Goal: Check status: Check status

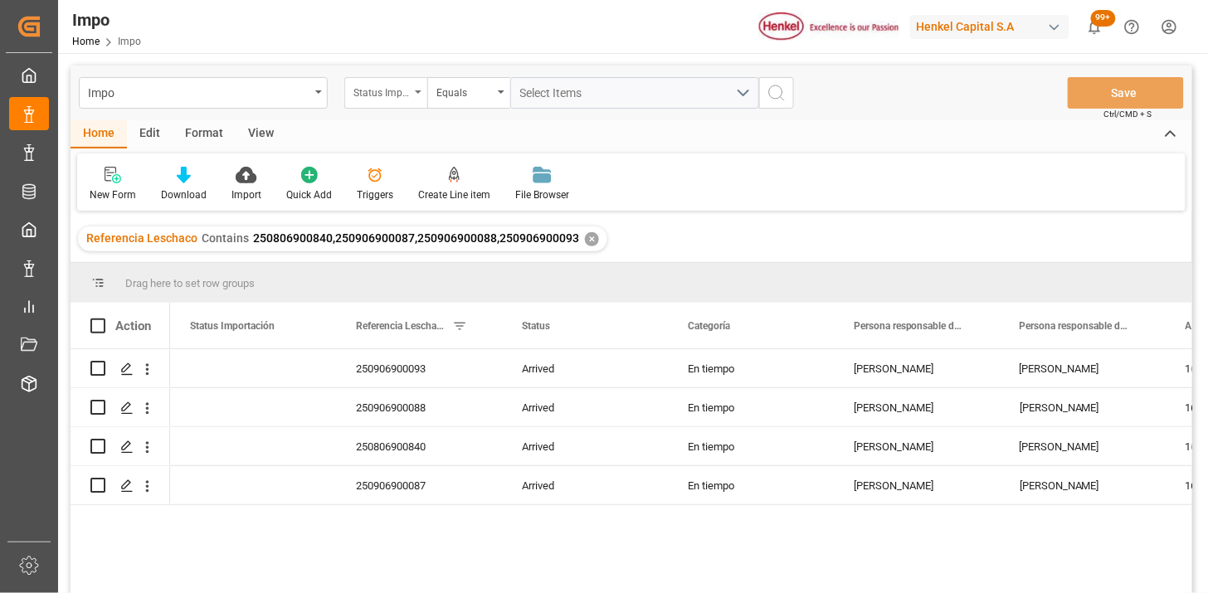
drag, startPoint x: 388, startPoint y: 96, endPoint x: 394, endPoint y: 105, distance: 10.1
click at [388, 97] on div "Status Importación" at bounding box center [381, 90] width 56 height 19
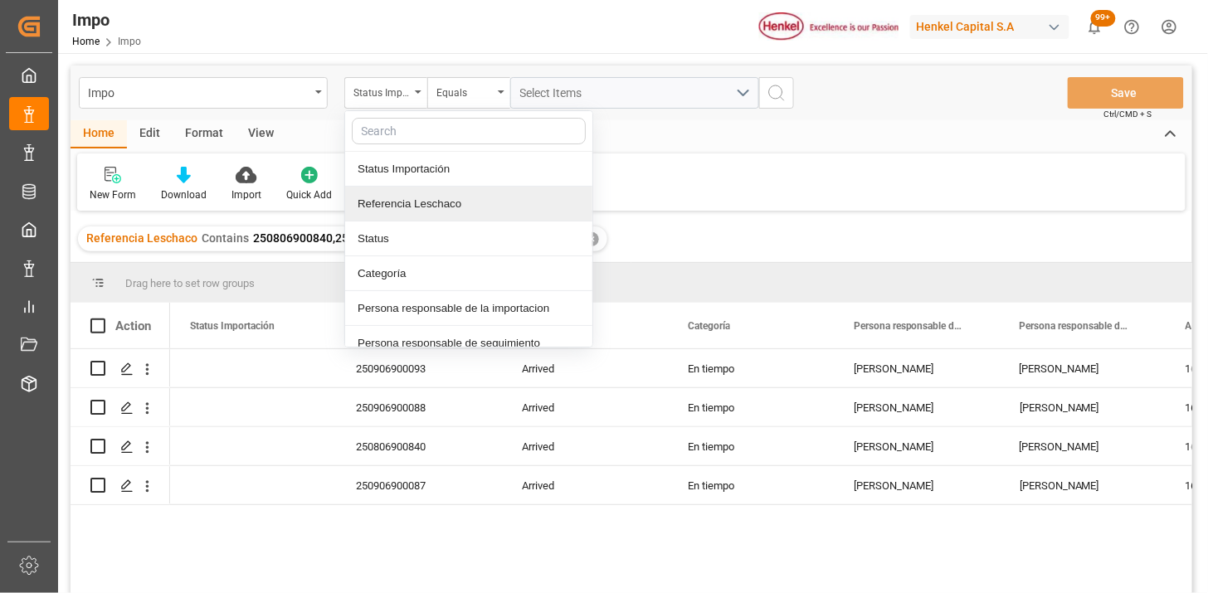
click at [435, 199] on div "Referencia Leschaco" at bounding box center [468, 204] width 247 height 35
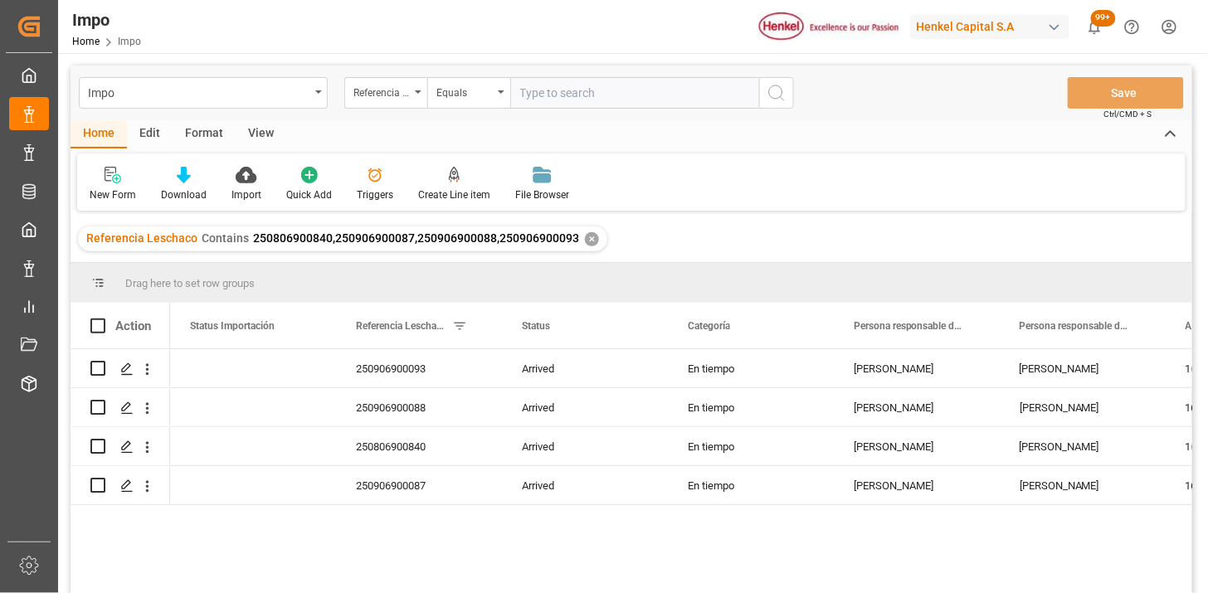
drag, startPoint x: 541, startPoint y: 103, endPoint x: 634, endPoint y: 100, distance: 93.0
click at [545, 103] on input "text" at bounding box center [634, 93] width 249 height 32
type input "250806900838"
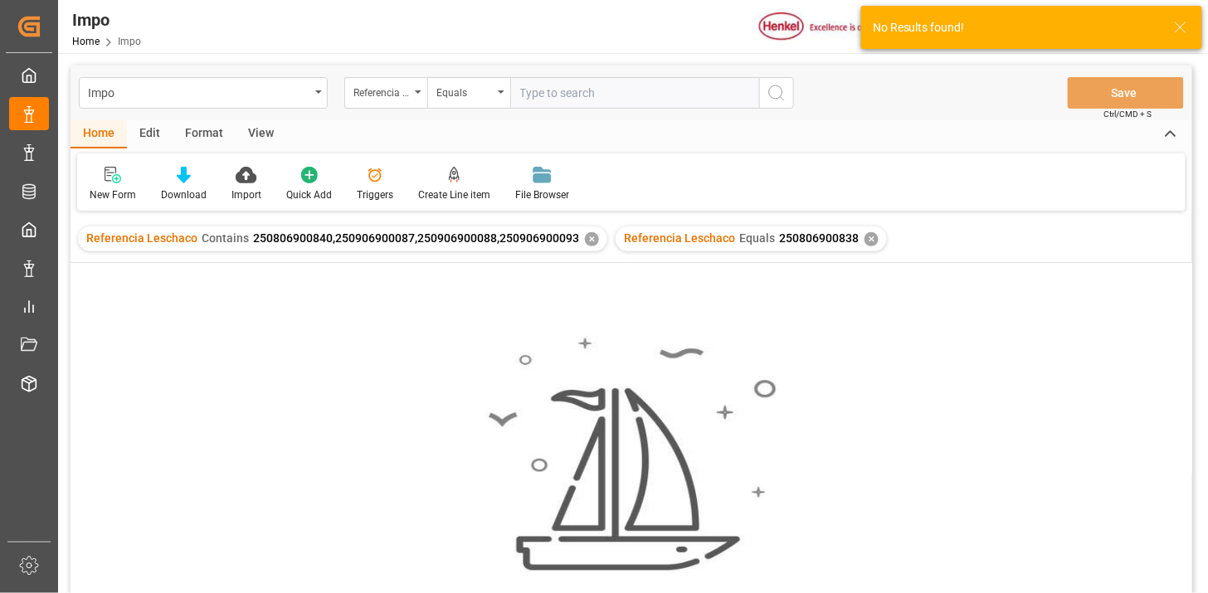
click at [585, 239] on div "✕" at bounding box center [592, 239] width 14 height 14
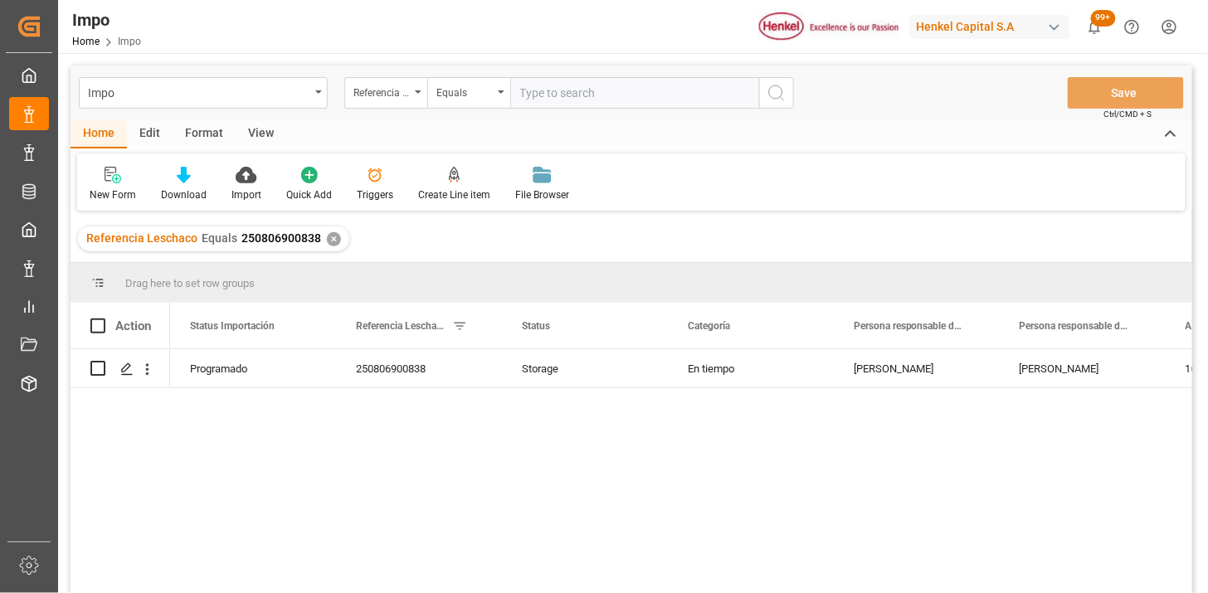
drag, startPoint x: 270, startPoint y: 129, endPoint x: 197, endPoint y: 160, distance: 79.2
click at [268, 128] on div "View" at bounding box center [261, 134] width 51 height 28
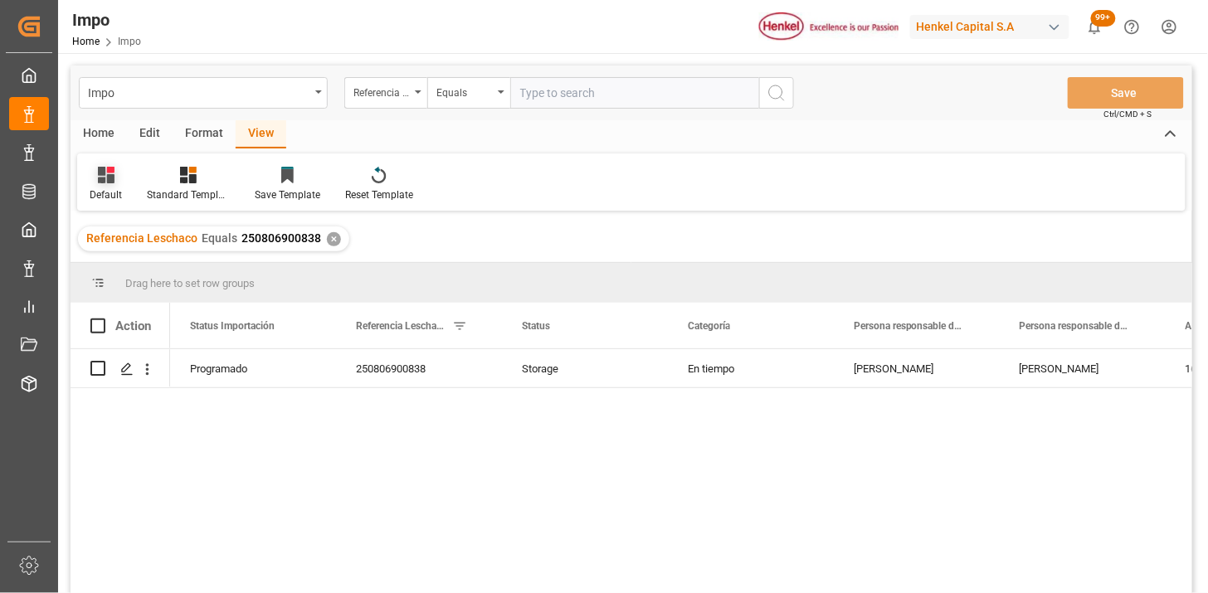
click at [121, 188] on div "Default" at bounding box center [105, 184] width 57 height 37
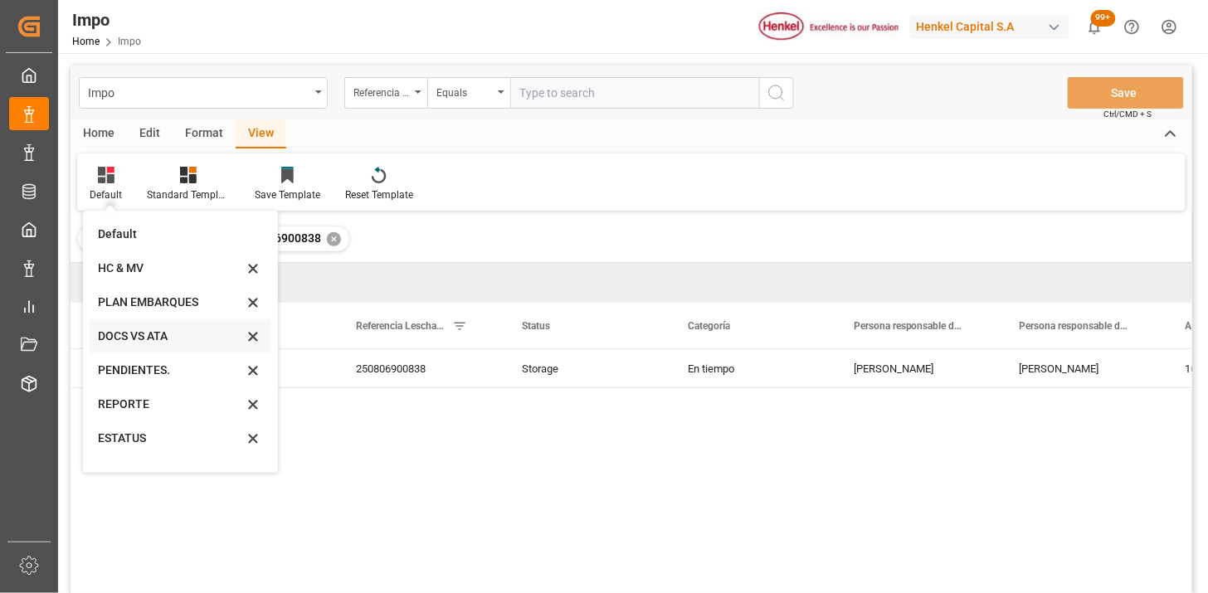
scroll to position [56, 0]
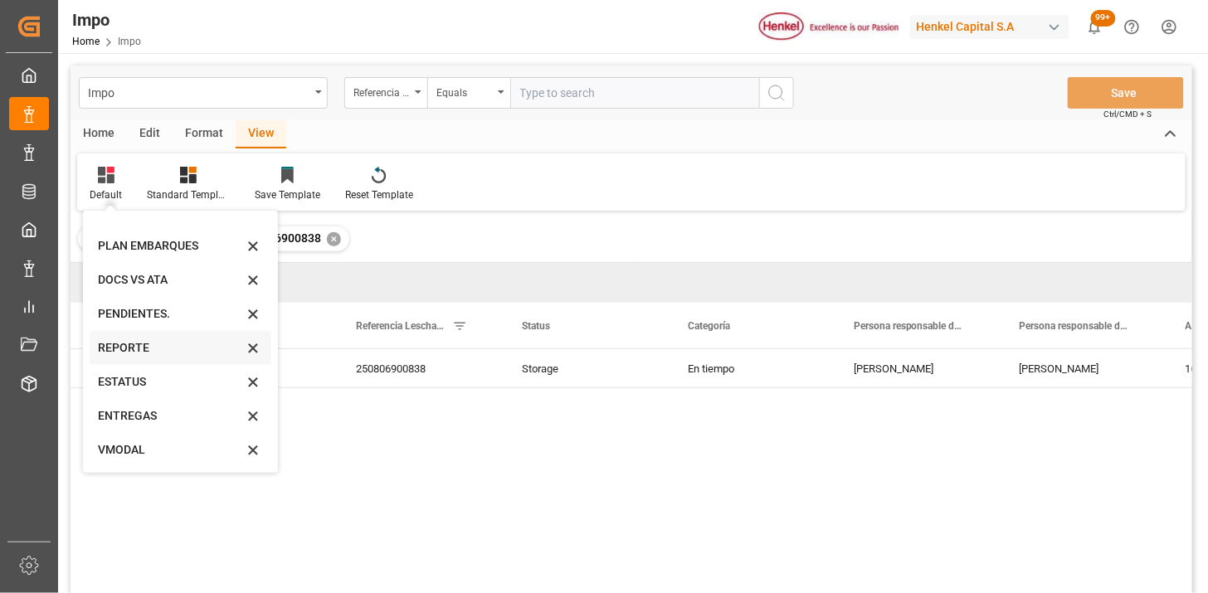
click at [167, 352] on div "REPORTE" at bounding box center [170, 347] width 145 height 17
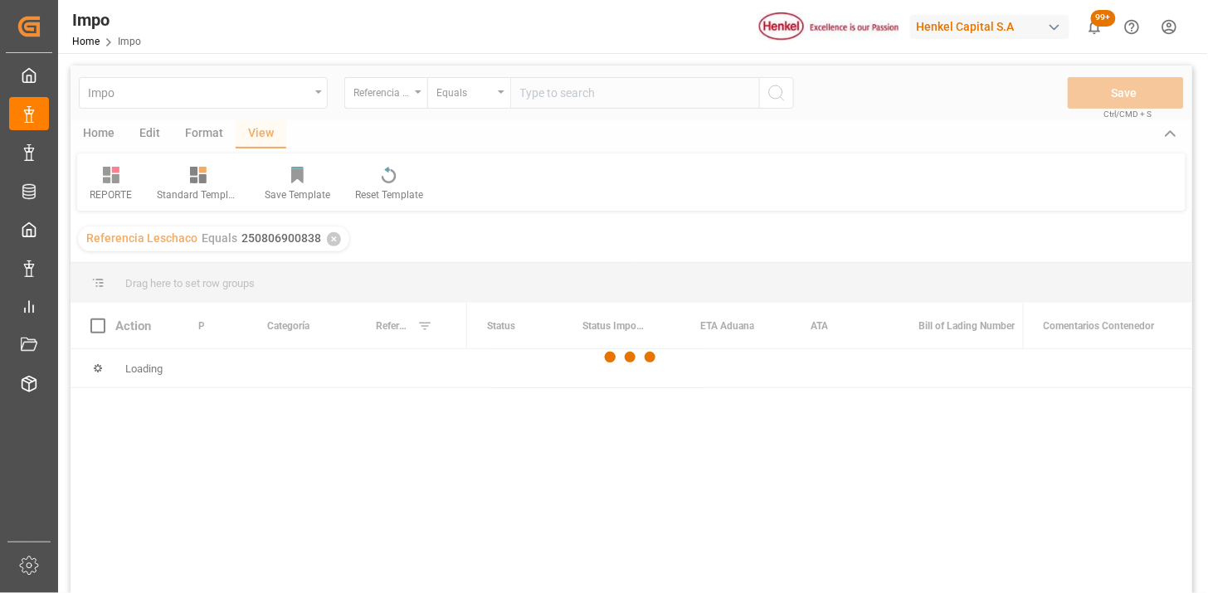
scroll to position [92, 0]
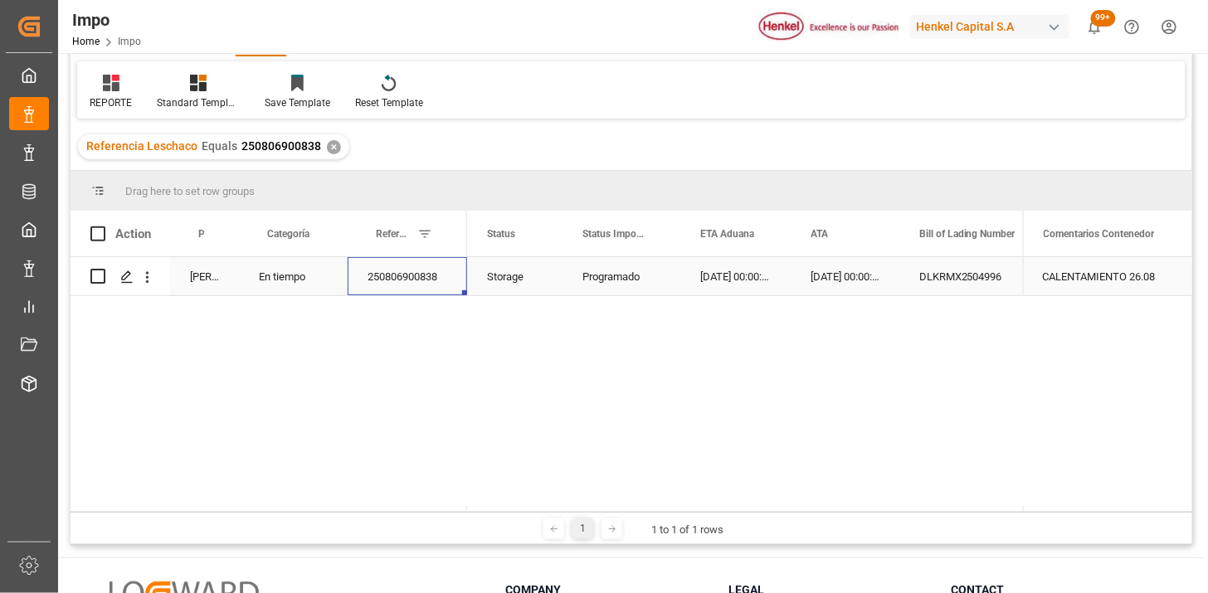
click at [424, 282] on div "250806900838" at bounding box center [407, 276] width 119 height 38
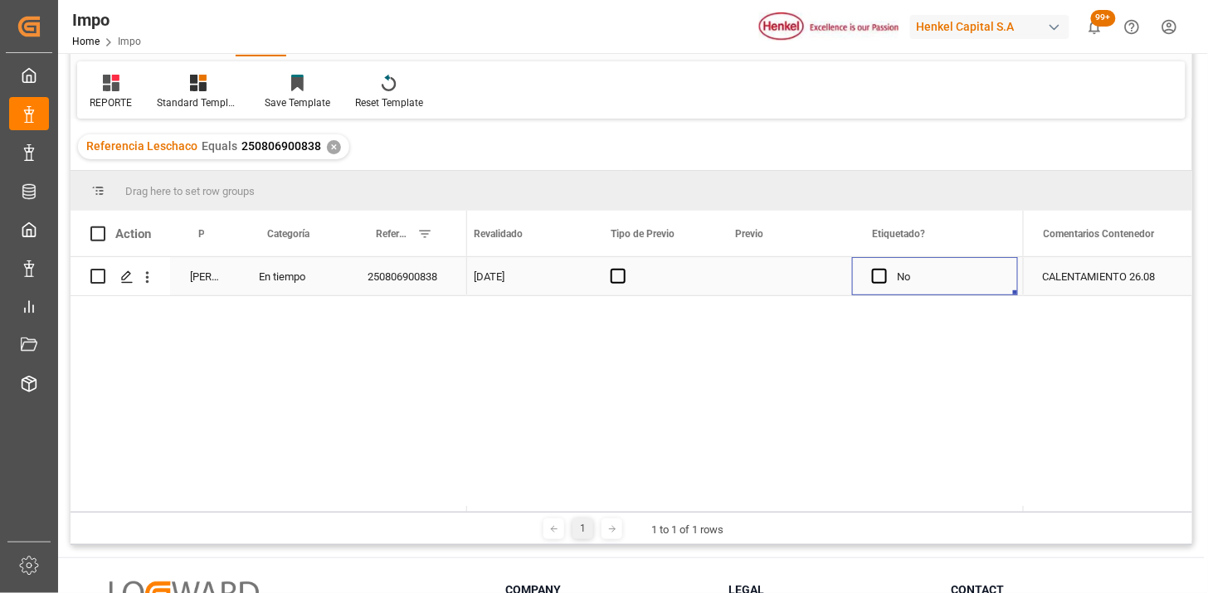
scroll to position [0, 1965]
click at [617, 283] on span "Press SPACE to select this row." at bounding box center [619, 276] width 15 height 15
click at [624, 269] on input "Press SPACE to select this row." at bounding box center [624, 269] width 0 height 0
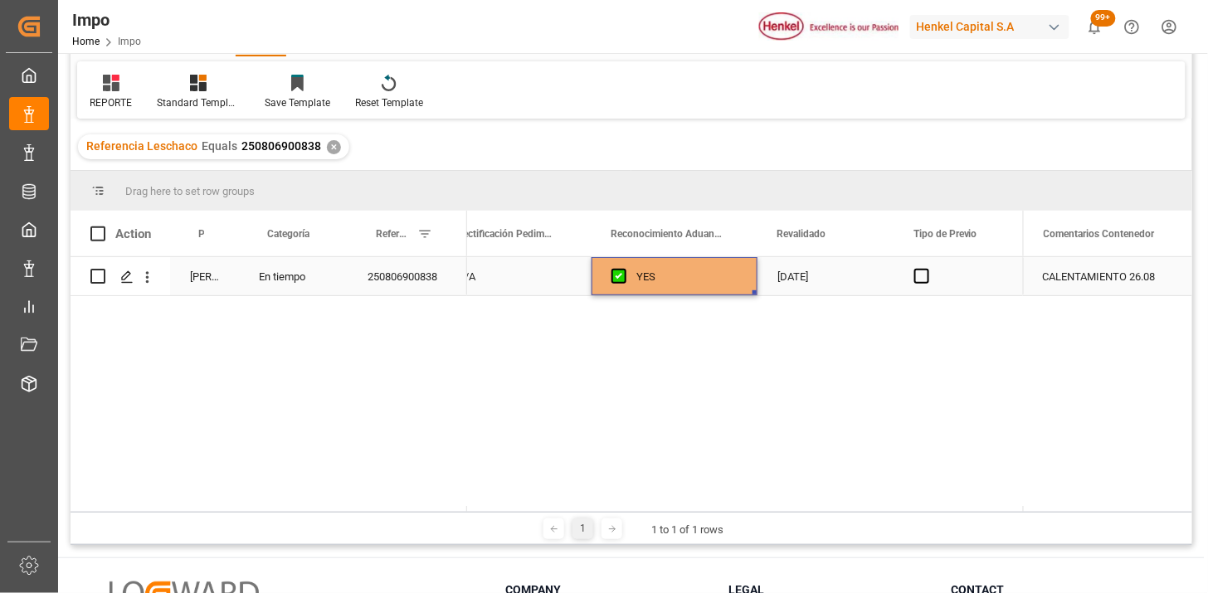
click at [1094, 278] on div "CALENTAMIENTO 26.08" at bounding box center [1107, 276] width 169 height 38
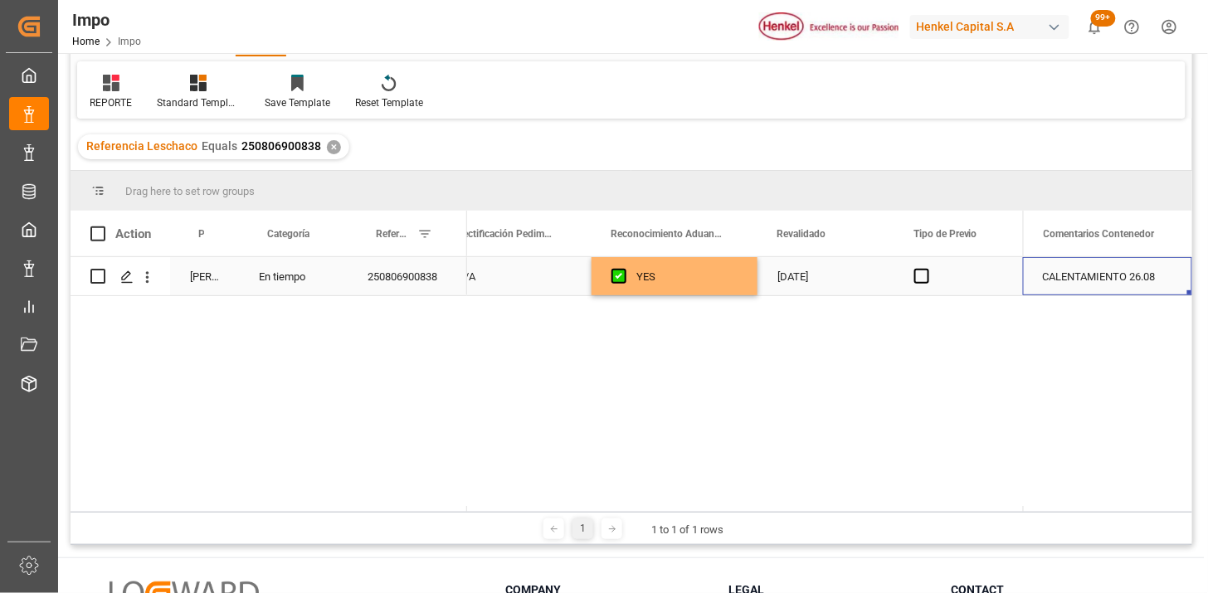
click at [1094, 277] on div "CALENTAMIENTO 26.08" at bounding box center [1107, 276] width 169 height 38
click at [1042, 284] on input "CALENTAMIENTO 26.08" at bounding box center [1107, 287] width 143 height 32
type input "REPORTE REC | CALENTAMIENTO 26.08"
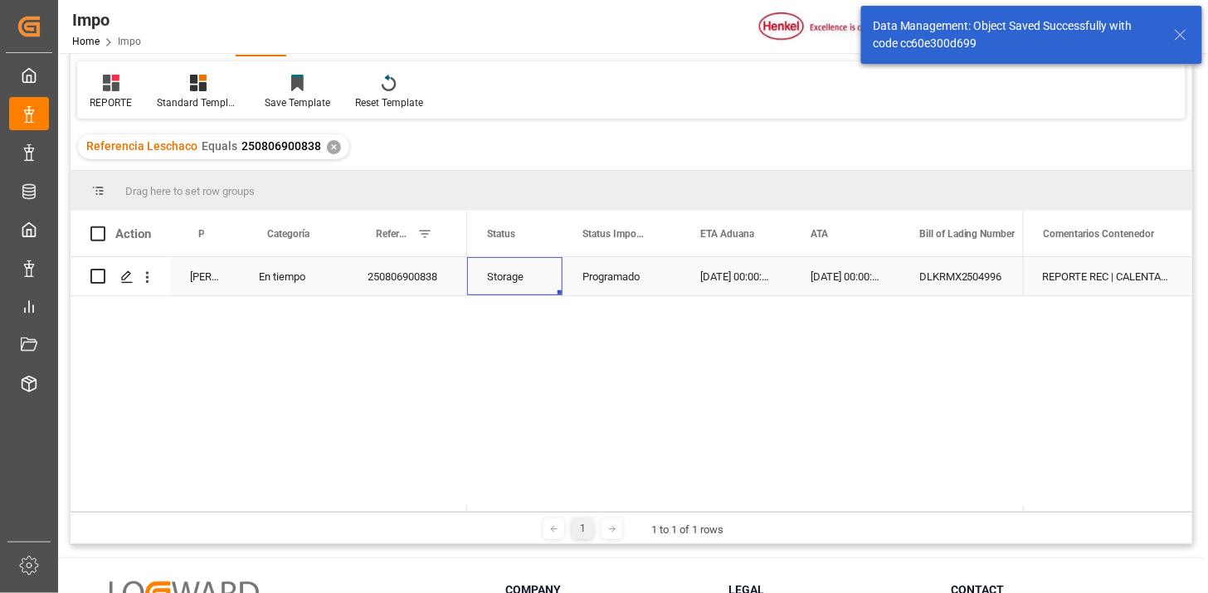
click at [1125, 282] on div "REPORTE REC | CALENTAMIENTO 26.08" at bounding box center [1107, 276] width 169 height 38
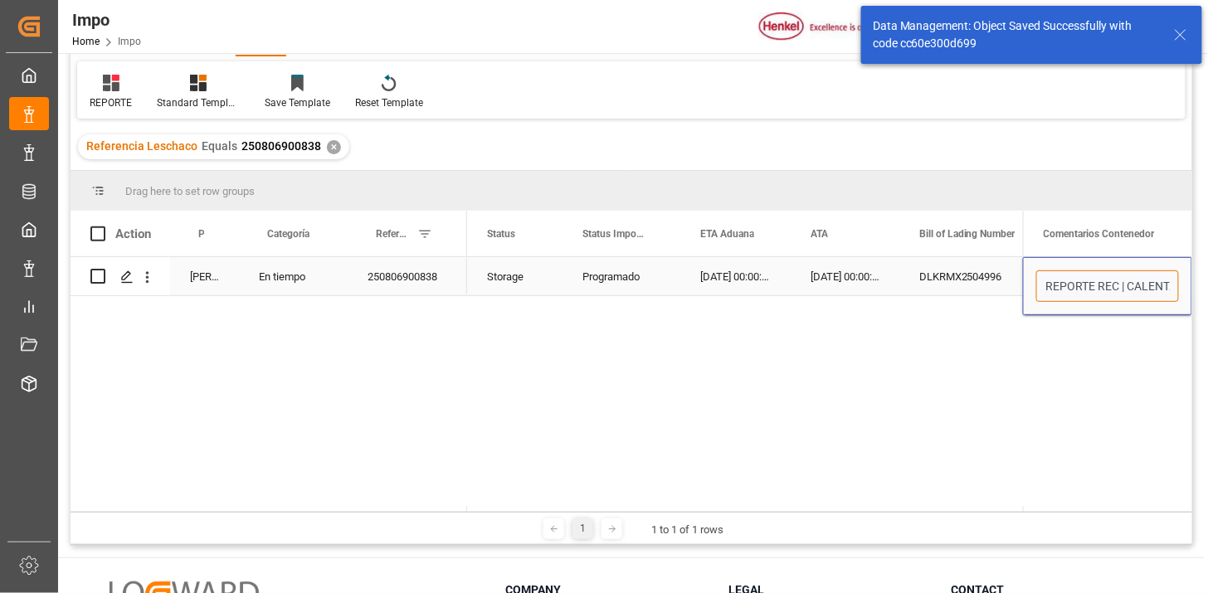
click at [1125, 282] on input "REPORTE REC | CALENTAMIENTO 26.08" at bounding box center [1107, 287] width 143 height 32
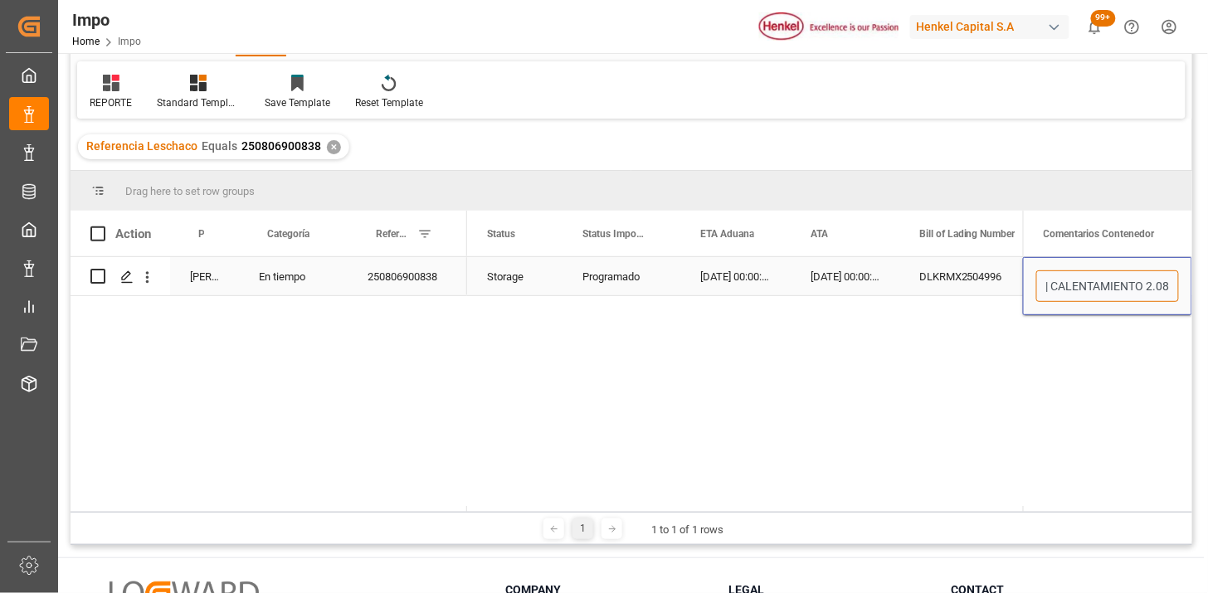
type input "REPORTE REC | CALENTAMIENTO 27.08"
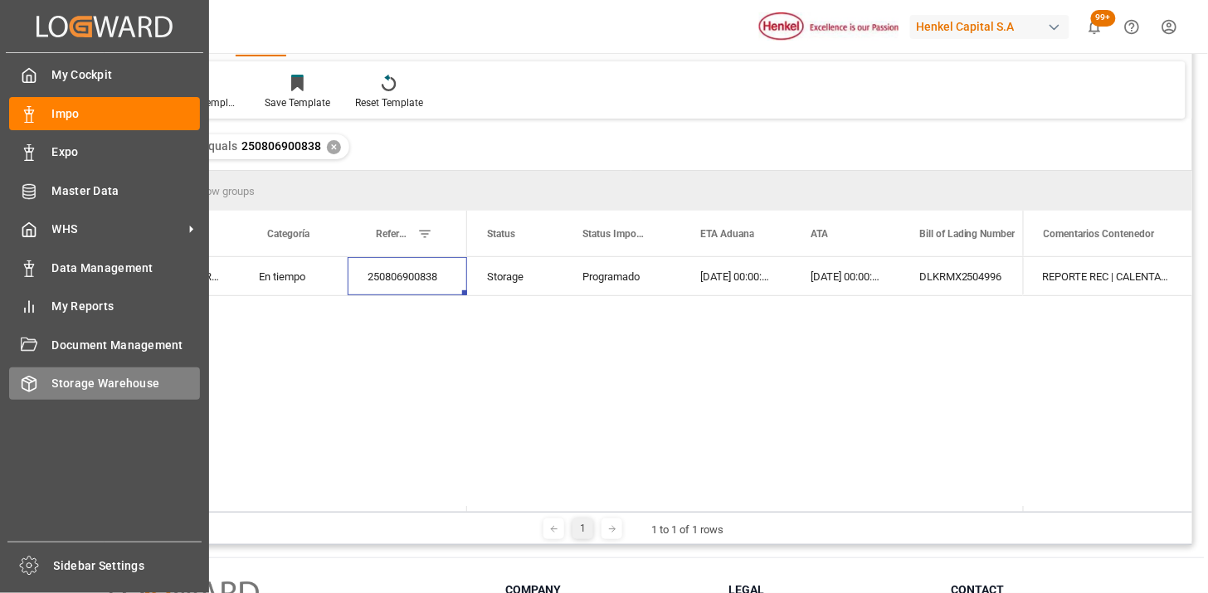
click at [65, 368] on div "Storage Warehouse Storage Warehouse" at bounding box center [104, 384] width 191 height 32
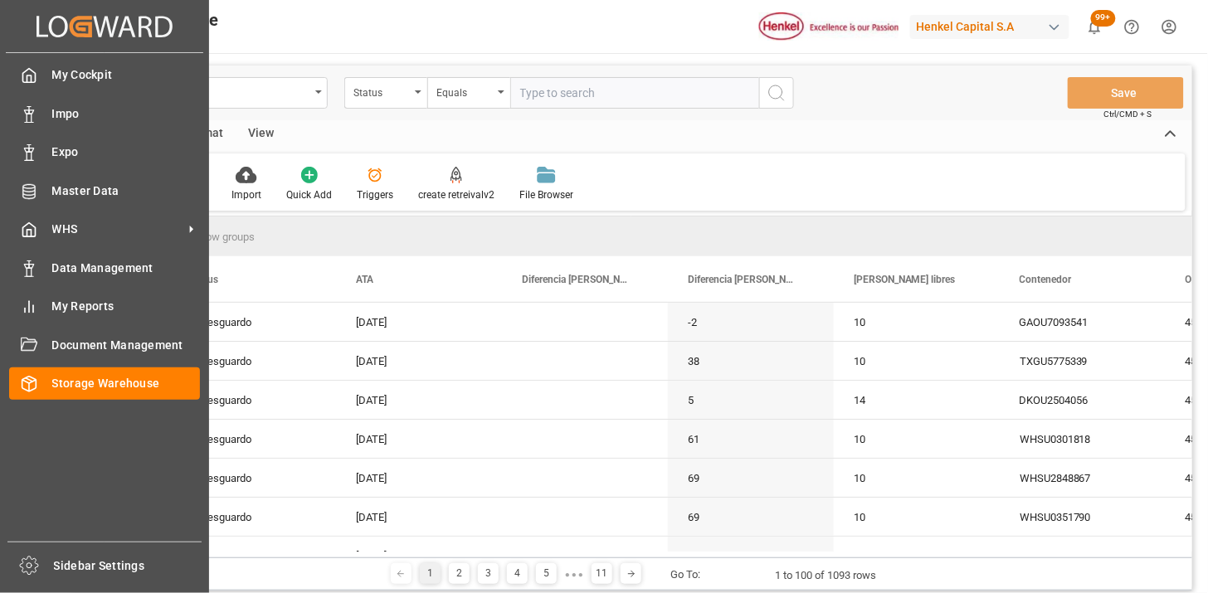
click at [178, 231] on span "WHS" at bounding box center [117, 229] width 131 height 17
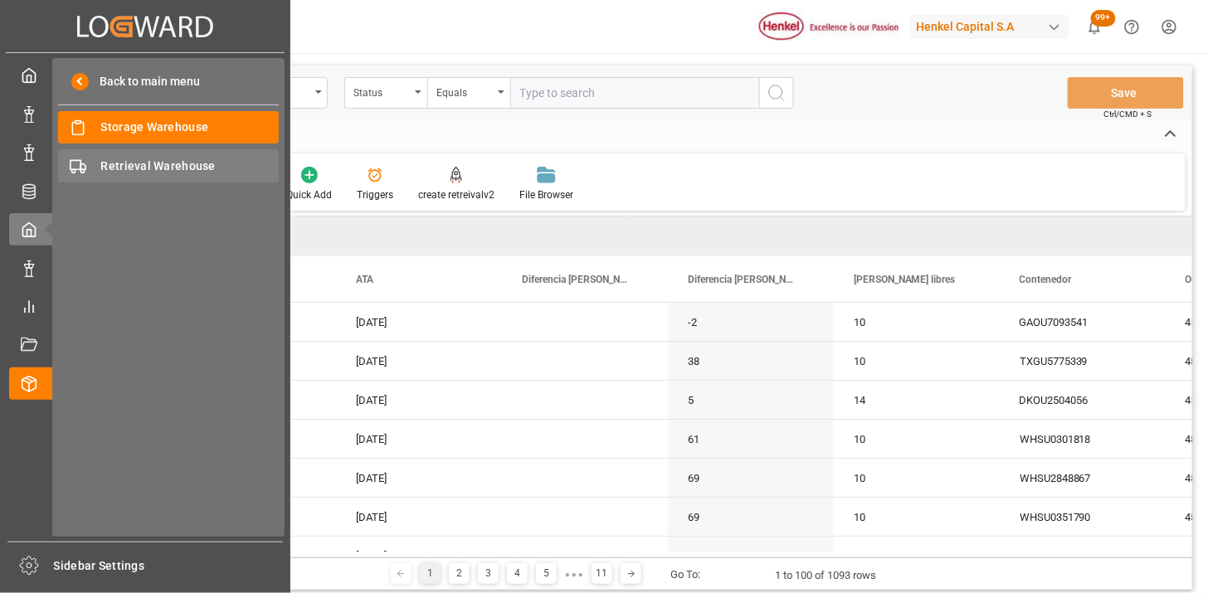
click at [183, 173] on span "Retrieval Warehouse" at bounding box center [190, 166] width 178 height 17
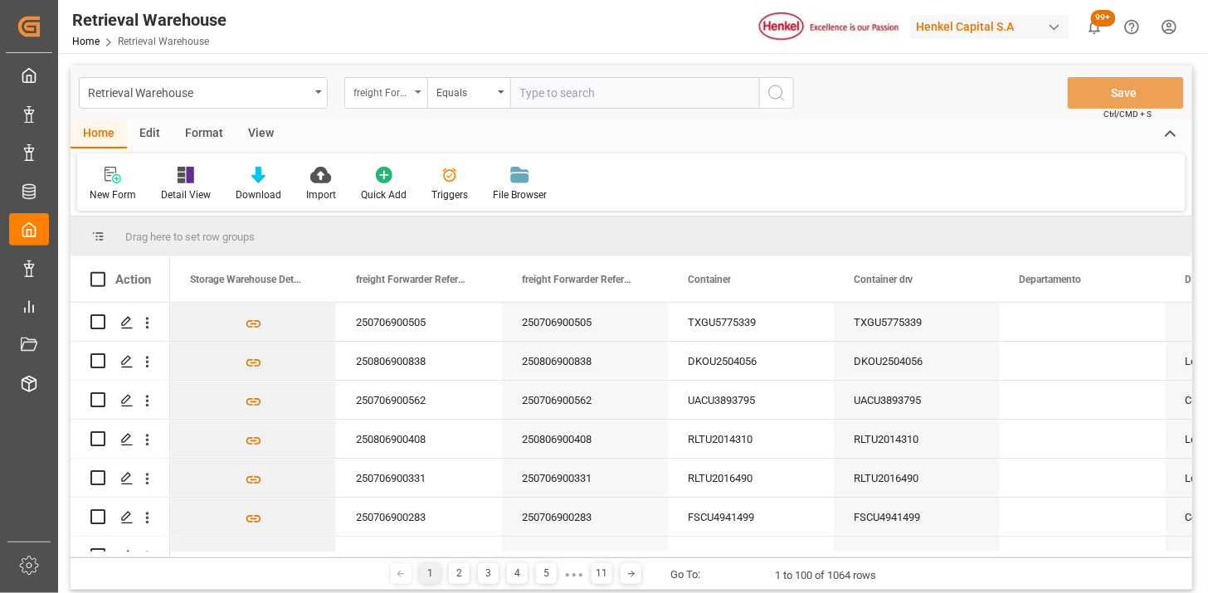
click at [397, 104] on div "freight Forwarder Reference Number" at bounding box center [385, 93] width 83 height 32
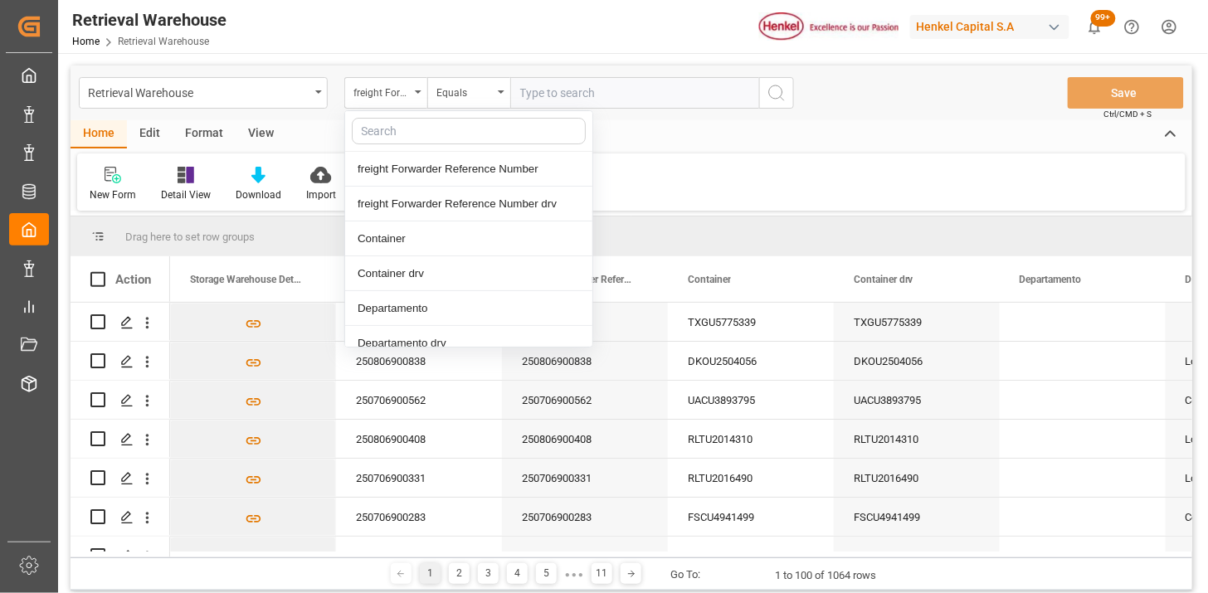
drag, startPoint x: 541, startPoint y: 91, endPoint x: 602, endPoint y: 97, distance: 61.7
click at [544, 92] on input "text" at bounding box center [634, 93] width 249 height 32
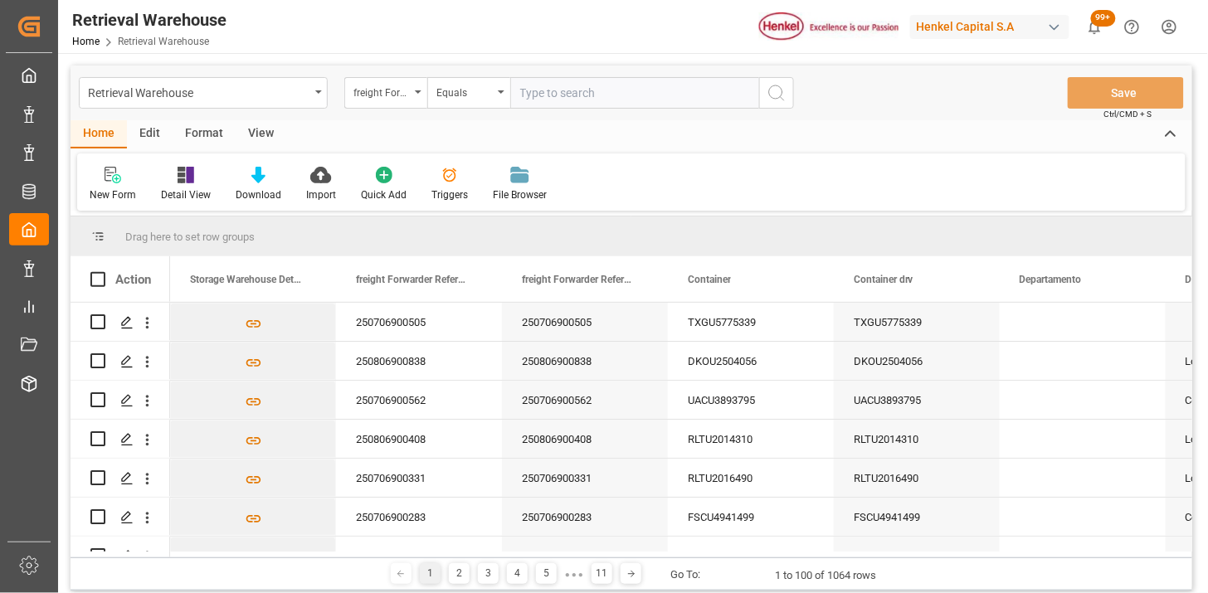
paste input "250806900838"
type input "250806900838"
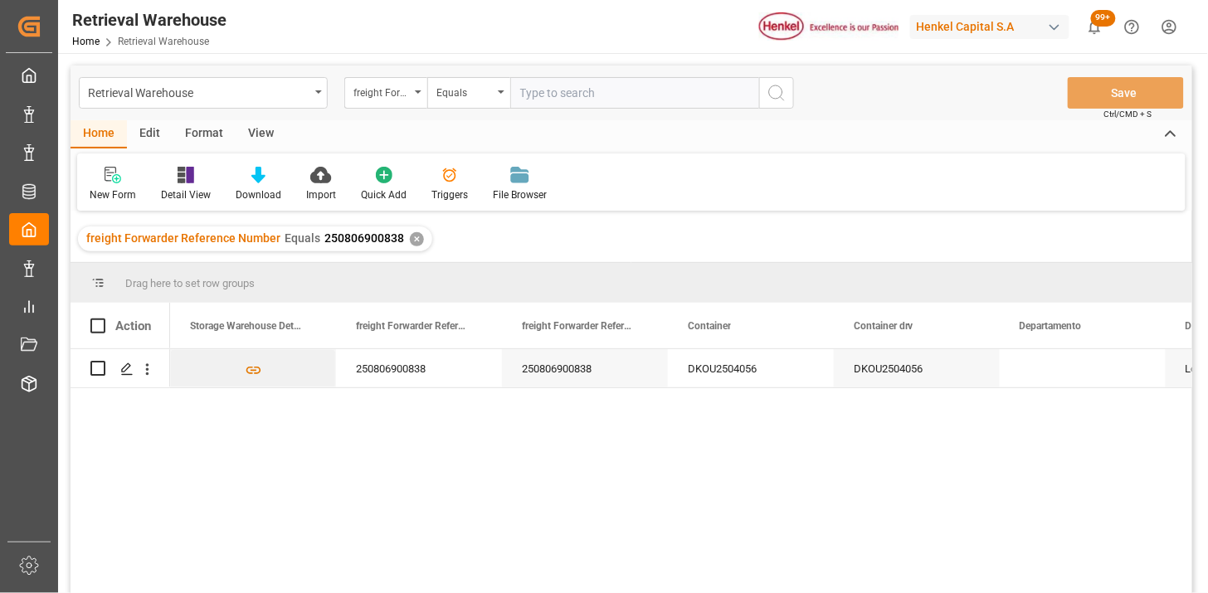
click at [261, 137] on div "View" at bounding box center [261, 134] width 51 height 28
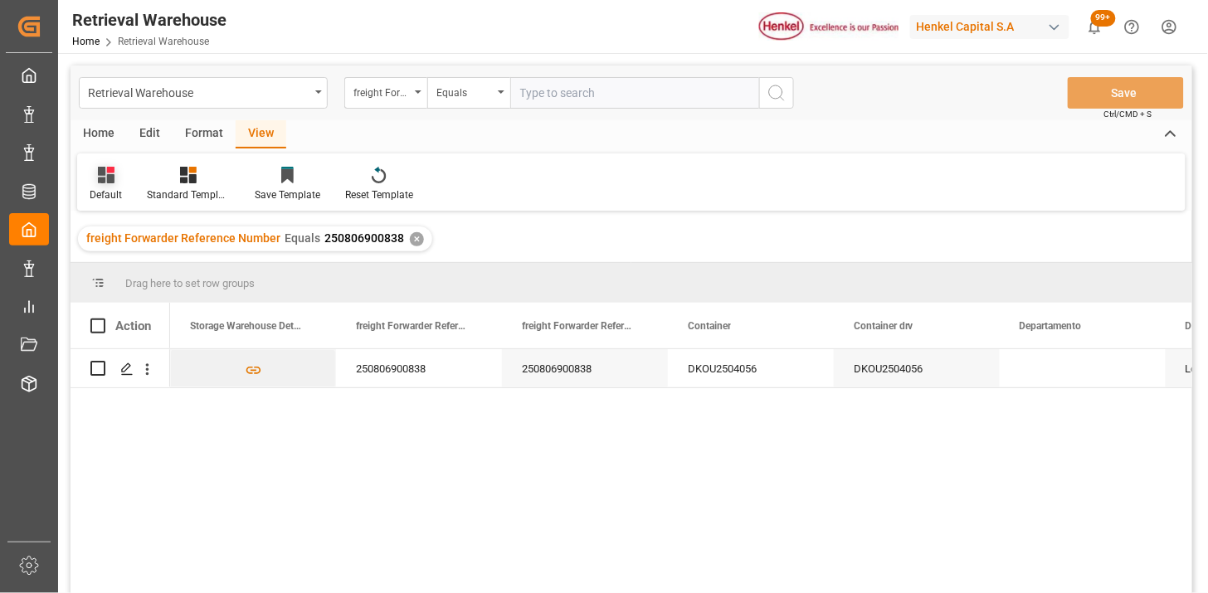
click at [112, 186] on div "Default" at bounding box center [105, 184] width 57 height 37
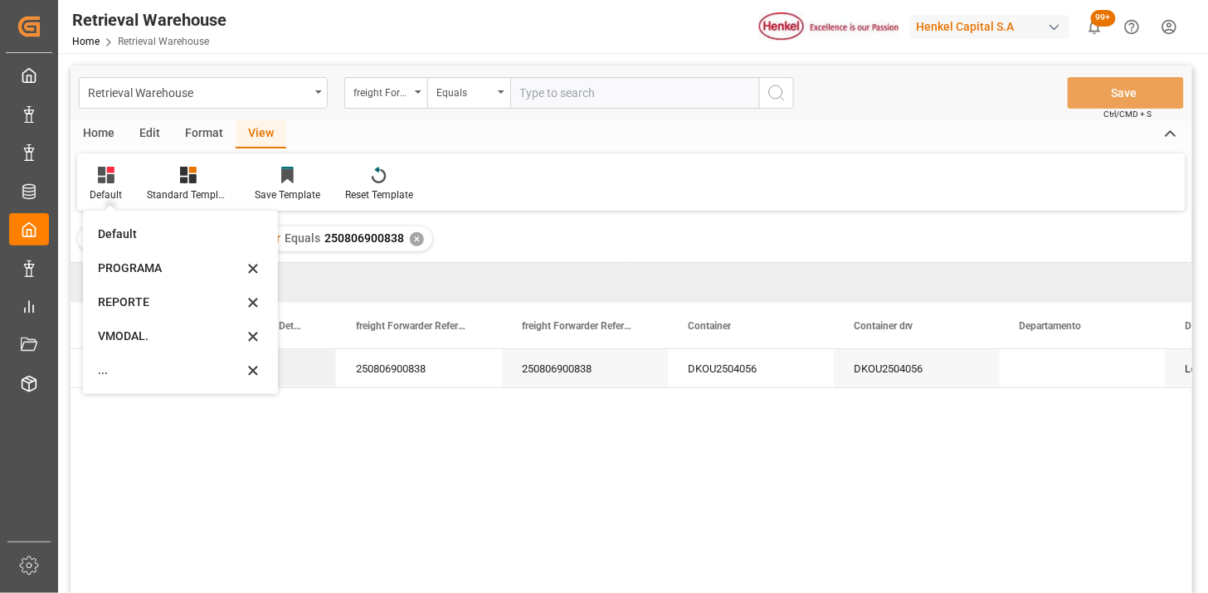
drag, startPoint x: 144, startPoint y: 304, endPoint x: 158, endPoint y: 303, distance: 14.1
click at [145, 305] on div "REPORTE" at bounding box center [170, 302] width 145 height 17
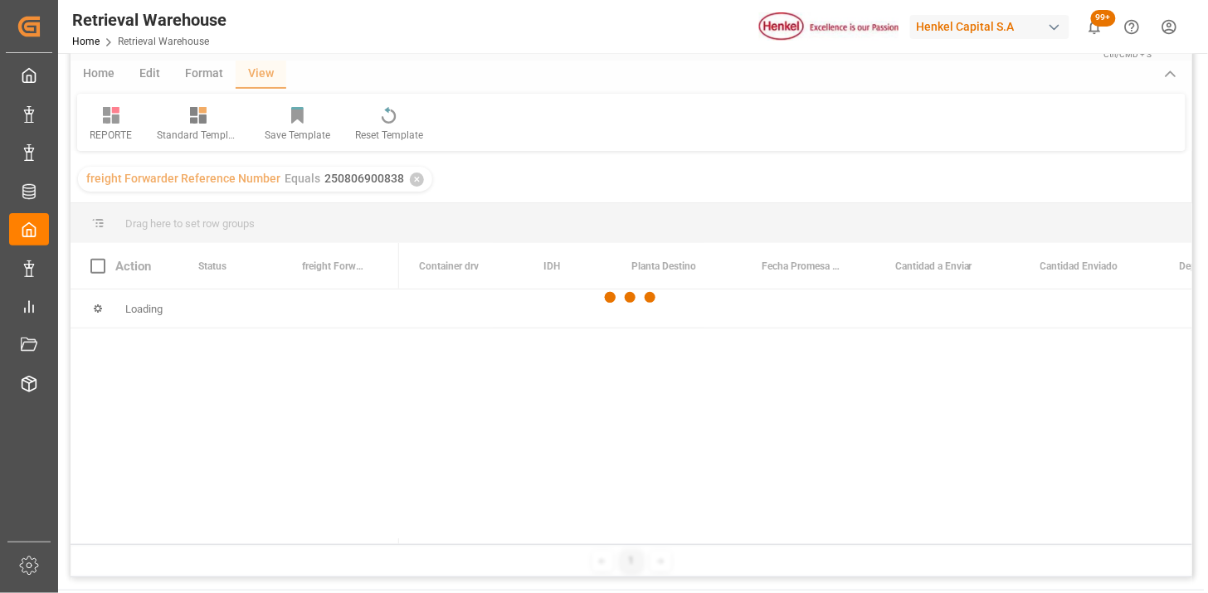
scroll to position [92, 0]
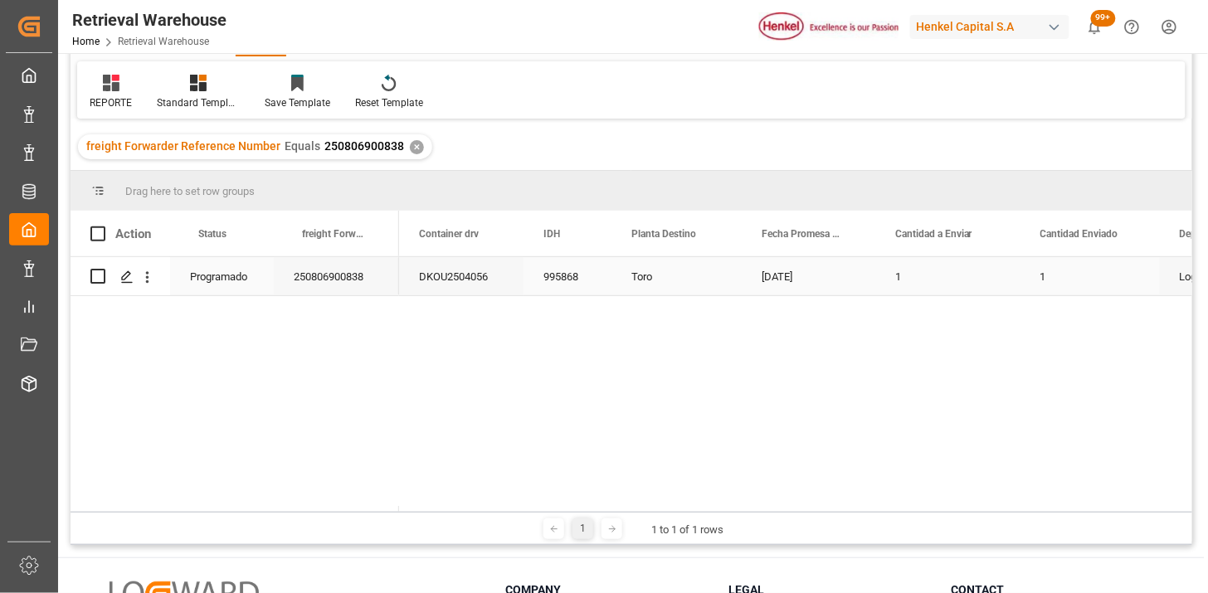
click at [553, 286] on div "995868" at bounding box center [568, 276] width 88 height 38
click at [791, 279] on div "[DATE]" at bounding box center [809, 276] width 134 height 38
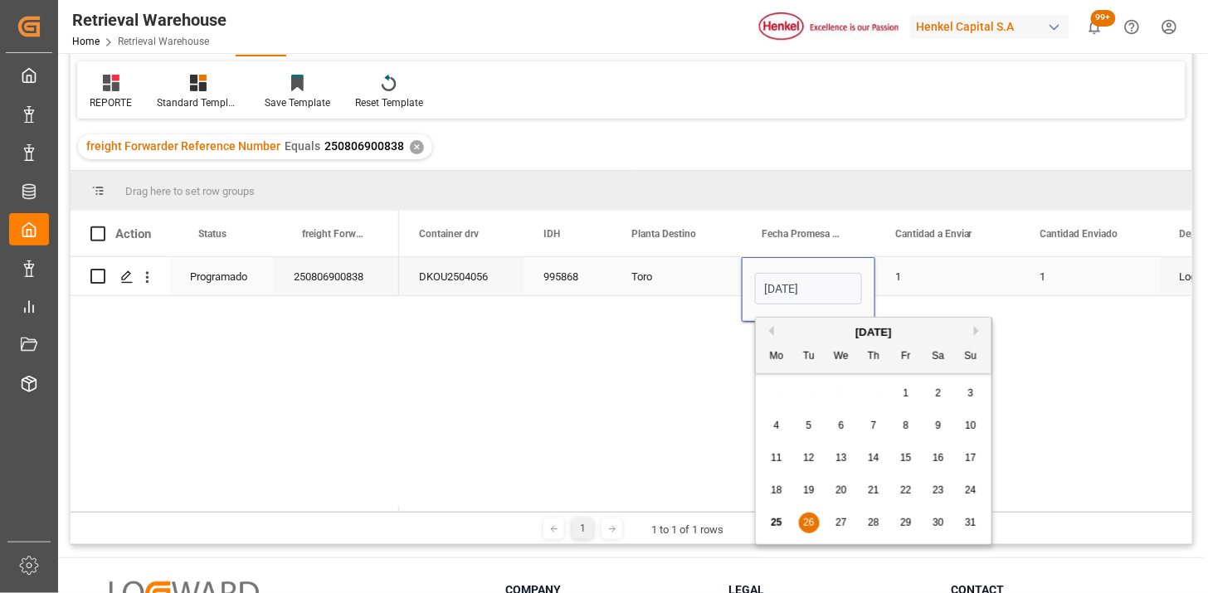
click at [792, 282] on input "[DATE]" at bounding box center [808, 289] width 107 height 32
type input "[DATE]"
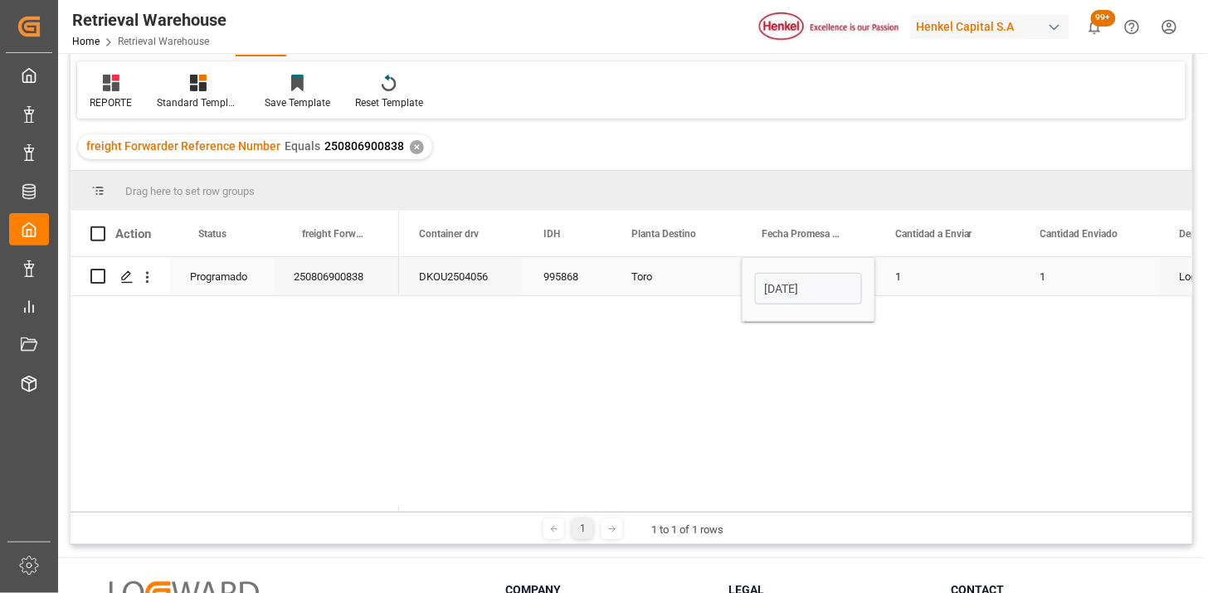
click at [661, 280] on div "Toro" at bounding box center [677, 276] width 130 height 38
